Goal: Use online tool/utility

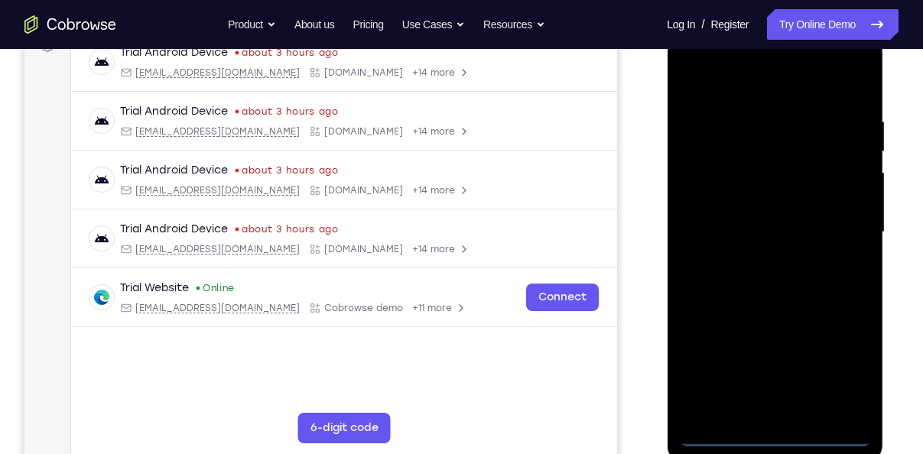
scroll to position [245, 0]
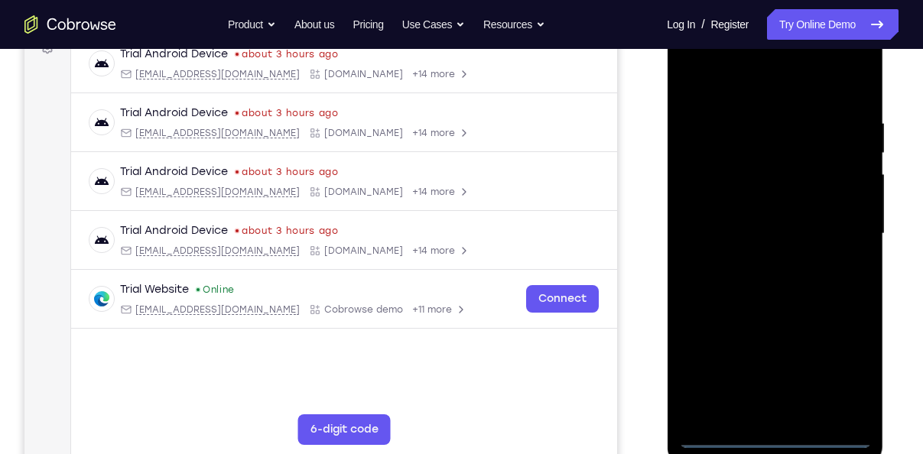
click at [773, 440] on div at bounding box center [774, 234] width 193 height 428
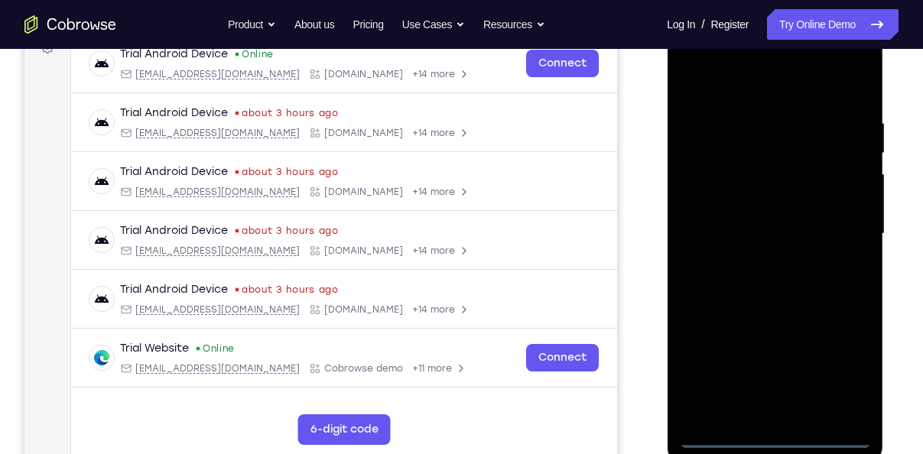
click at [839, 370] on div at bounding box center [774, 234] width 193 height 428
click at [767, 93] on div at bounding box center [774, 234] width 193 height 428
click at [845, 220] on div at bounding box center [774, 234] width 193 height 428
click at [762, 258] on div at bounding box center [774, 234] width 193 height 428
click at [737, 219] on div at bounding box center [774, 234] width 193 height 428
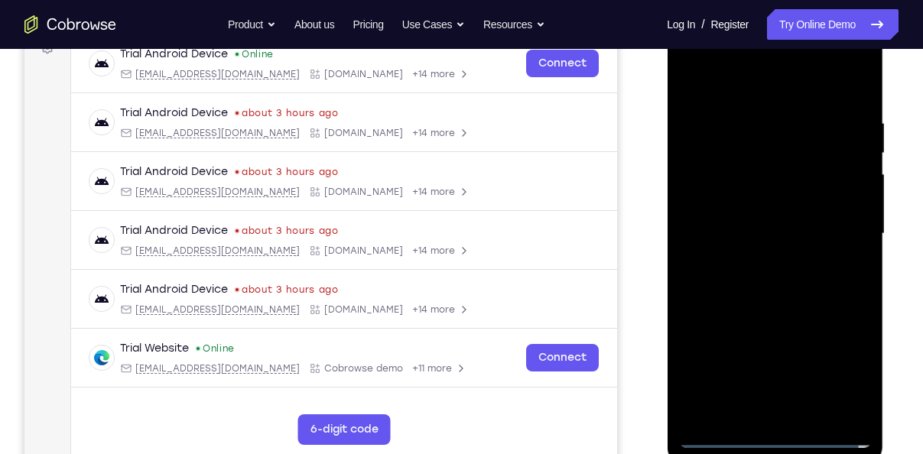
click at [741, 196] on div at bounding box center [774, 234] width 193 height 428
click at [735, 232] on div at bounding box center [774, 234] width 193 height 428
click at [730, 284] on div at bounding box center [774, 234] width 193 height 428
click at [761, 298] on div at bounding box center [774, 234] width 193 height 428
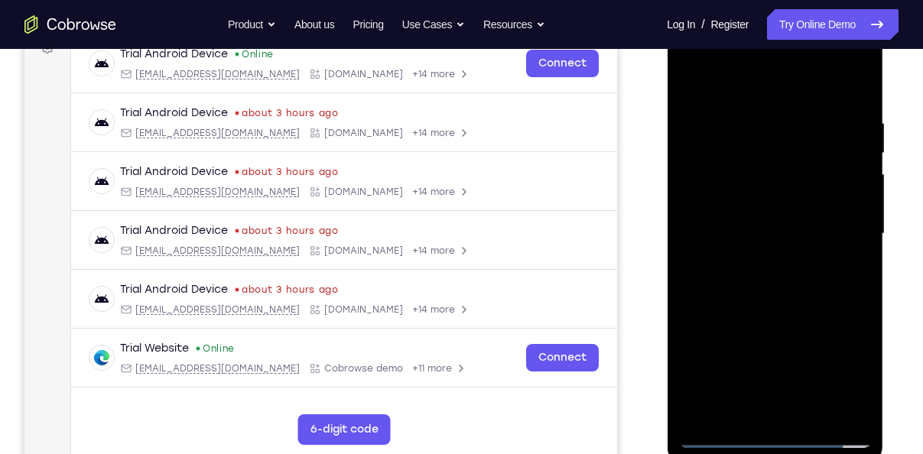
click at [809, 411] on div at bounding box center [774, 234] width 193 height 428
click at [788, 312] on div at bounding box center [774, 234] width 193 height 428
click at [761, 255] on div at bounding box center [774, 234] width 193 height 428
drag, startPoint x: 712, startPoint y: 319, endPoint x: 705, endPoint y: 240, distance: 79.0
click at [705, 240] on div at bounding box center [774, 234] width 193 height 428
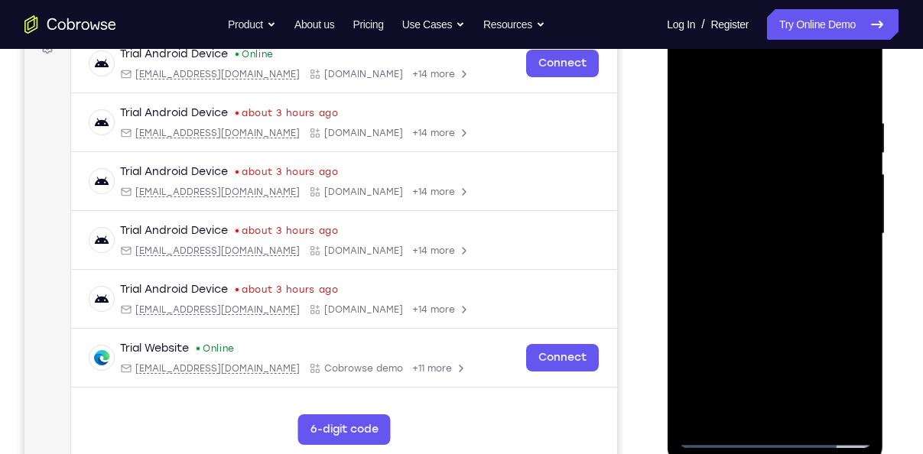
click at [684, 86] on div at bounding box center [774, 234] width 193 height 428
click at [779, 212] on div at bounding box center [774, 234] width 193 height 428
drag, startPoint x: 722, startPoint y: 303, endPoint x: 721, endPoint y: 219, distance: 84.8
click at [721, 219] on div at bounding box center [774, 234] width 193 height 428
click at [689, 84] on div at bounding box center [774, 234] width 193 height 428
